Goal: Task Accomplishment & Management: Manage account settings

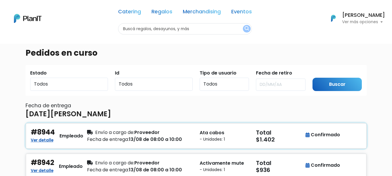
click at [181, 133] on div "Envío a cargo de: Proveedor" at bounding box center [140, 132] width 106 height 7
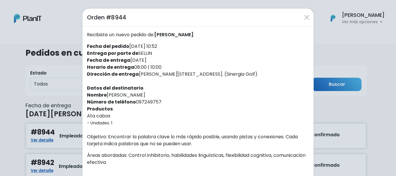
click at [34, 76] on div "Orden #8944 Recibiste un nuevo pedido de: [PERSON_NAME] . Fecha del pedido [DAT…" at bounding box center [198, 88] width 396 height 176
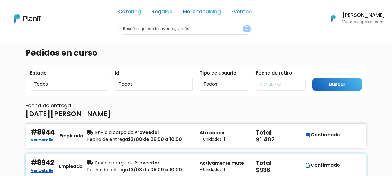
click at [212, 169] on small "- Unidades: 1" at bounding box center [223, 170] width 49 height 6
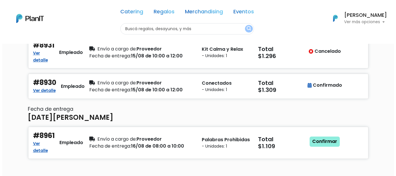
scroll to position [295, 0]
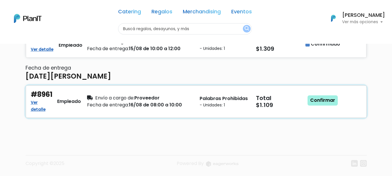
click at [331, 97] on link "Confirmar" at bounding box center [322, 100] width 30 height 10
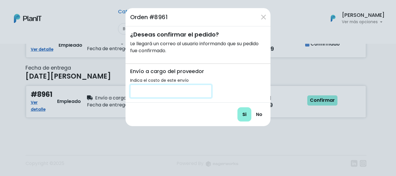
click at [192, 94] on input "number" at bounding box center [170, 91] width 81 height 13
click at [263, 116] on link "No" at bounding box center [259, 115] width 13 height 14
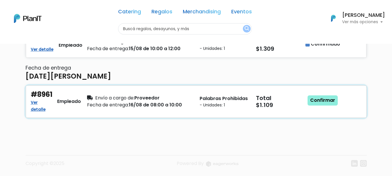
click at [146, 102] on div "Fecha de entrega: 16/08 de 08:00 a 10:00" at bounding box center [140, 104] width 106 height 7
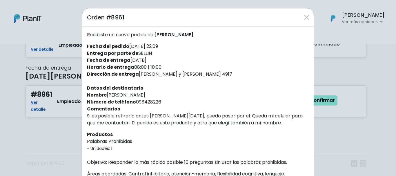
drag, startPoint x: 184, startPoint y: 73, endPoint x: 137, endPoint y: 74, distance: 46.7
click at [137, 74] on div "Recibiste un nuevo pedido de: Diego Calvelo . Fecha del pedido 12/08/2025 22:09…" at bounding box center [197, 149] width 231 height 244
copy div "[PERSON_NAME] y [PERSON_NAME] 4917"
click at [302, 16] on button "Close" at bounding box center [306, 17] width 9 height 9
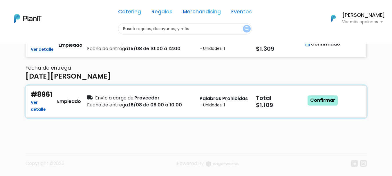
click at [320, 98] on link "Confirmar" at bounding box center [322, 100] width 30 height 10
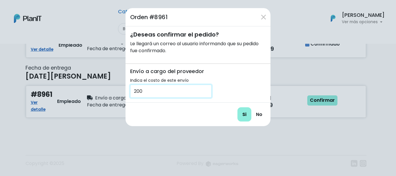
click at [164, 93] on input "200" at bounding box center [170, 91] width 81 height 13
click at [243, 115] on input "Si" at bounding box center [244, 114] width 14 height 14
click at [148, 90] on input "250" at bounding box center [170, 91] width 81 height 13
type input "200"
click at [239, 114] on input "Si" at bounding box center [244, 114] width 14 height 14
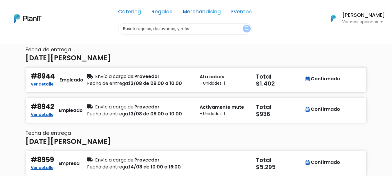
scroll to position [58, 0]
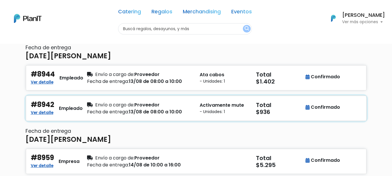
click at [190, 99] on div "#8942 Ver detalle Empleado Envío a cargo de: Proveedor Fecha de entrega: 13/08 …" at bounding box center [196, 108] width 340 height 25
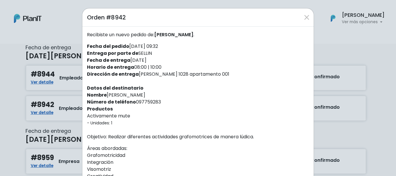
drag, startPoint x: 160, startPoint y: 100, endPoint x: 134, endPoint y: 101, distance: 25.8
click at [134, 101] on div "Recibiste un nuevo pedido de: [PERSON_NAME] . Fecha del pedido [DATE] 09:32 Ent…" at bounding box center [197, 169] width 231 height 285
copy div "097759283"
drag, startPoint x: 198, startPoint y: 85, endPoint x: 205, endPoint y: 82, distance: 7.4
click at [199, 84] on div "Recibiste un nuevo pedido de: [PERSON_NAME] . Fecha del pedido [DATE] 09:32 Ent…" at bounding box center [197, 169] width 231 height 285
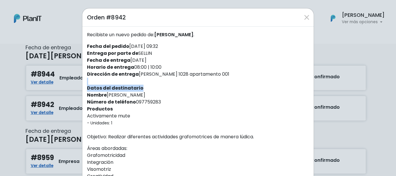
drag, startPoint x: 225, startPoint y: 74, endPoint x: 136, endPoint y: 73, distance: 88.4
click at [136, 73] on div "Recibiste un nuevo pedido de: [PERSON_NAME] . Fecha del pedido [DATE] 09:32 Ent…" at bounding box center [197, 169] width 231 height 285
copy div "[PERSON_NAME] 1028 apartamento 001"
click at [306, 16] on button "Close" at bounding box center [306, 17] width 9 height 9
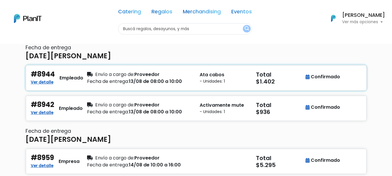
click at [167, 85] on div "Envío a cargo de: Proveedor Fecha de entrega: 13/08 de 08:00 a 10:00" at bounding box center [140, 77] width 113 height 15
